Goal: Transaction & Acquisition: Subscribe to service/newsletter

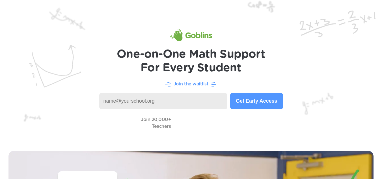
type input "[EMAIL_ADDRESS][DOMAIN_NAME]"
click at [244, 102] on button "Get Early Access" at bounding box center [256, 101] width 53 height 16
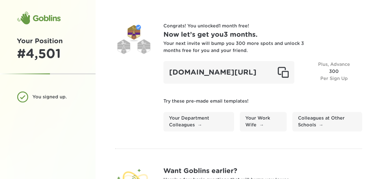
click at [46, 57] on div "# 4,501" at bounding box center [48, 54] width 62 height 15
click at [135, 30] on div at bounding box center [133, 41] width 37 height 37
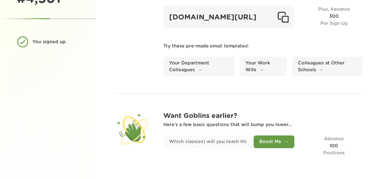
scroll to position [66, 0]
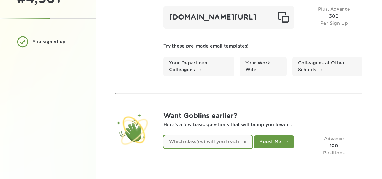
click at [237, 140] on input "text" at bounding box center [207, 141] width 89 height 13
type input "ESE"
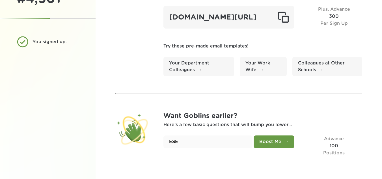
click at [281, 141] on button "Boost Me" at bounding box center [274, 141] width 41 height 13
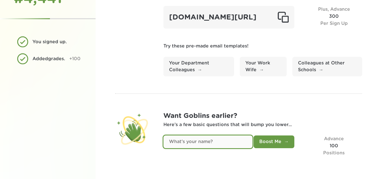
click at [237, 140] on input "text" at bounding box center [207, 141] width 89 height 13
type input "Michelle"
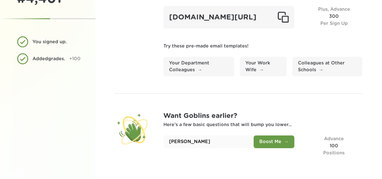
click at [275, 139] on button "Boost Me" at bounding box center [274, 141] width 41 height 13
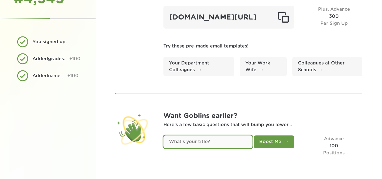
click at [223, 146] on input "text" at bounding box center [207, 141] width 89 height 13
type input "Resource Teacher"
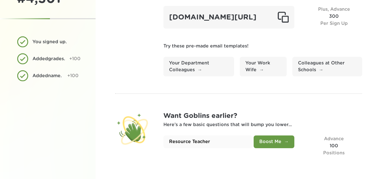
click at [269, 141] on button "Boost Me" at bounding box center [274, 141] width 41 height 13
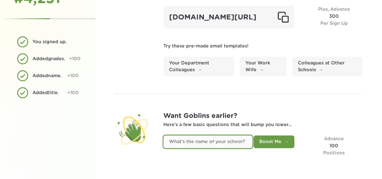
click at [228, 144] on input "text" at bounding box center [207, 141] width 89 height 13
type input "St Mary Catholic School"
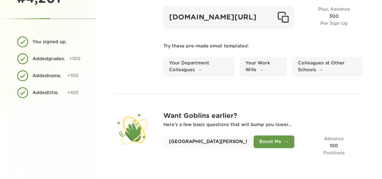
click at [269, 142] on button "Boost Me" at bounding box center [274, 141] width 41 height 13
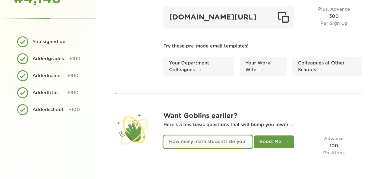
click at [232, 144] on input "text" at bounding box center [207, 141] width 89 height 13
type input "20"
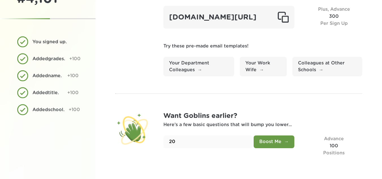
click at [277, 142] on button "Boost Me" at bounding box center [274, 141] width 41 height 13
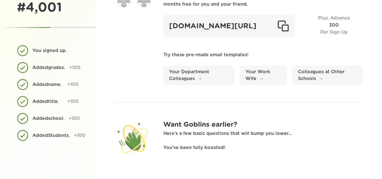
scroll to position [0, 0]
